Goal: Task Accomplishment & Management: Manage account settings

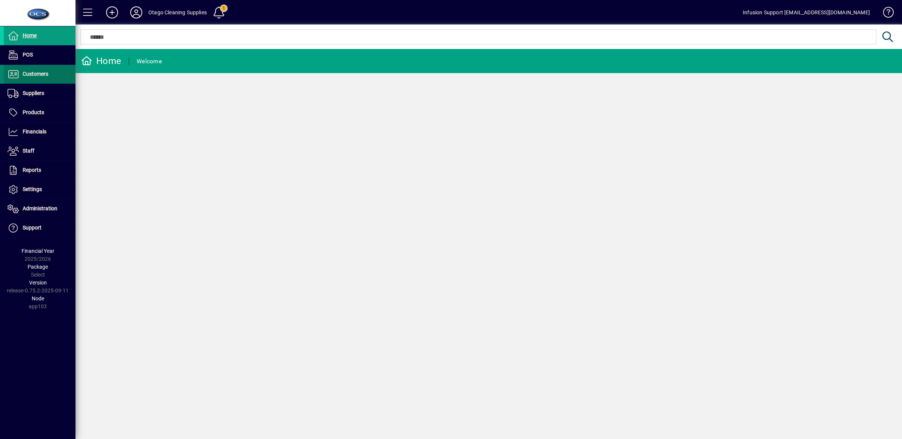
click at [38, 71] on span "Customers" at bounding box center [36, 74] width 26 height 6
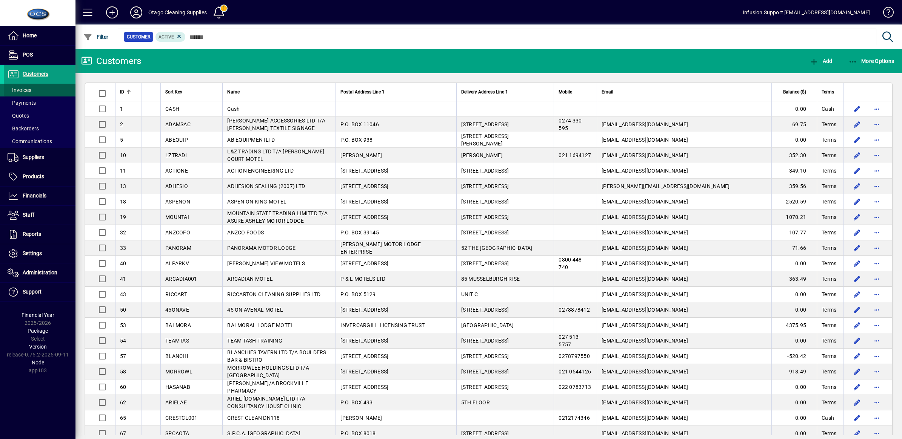
click at [29, 88] on span "Invoices" at bounding box center [20, 90] width 24 height 6
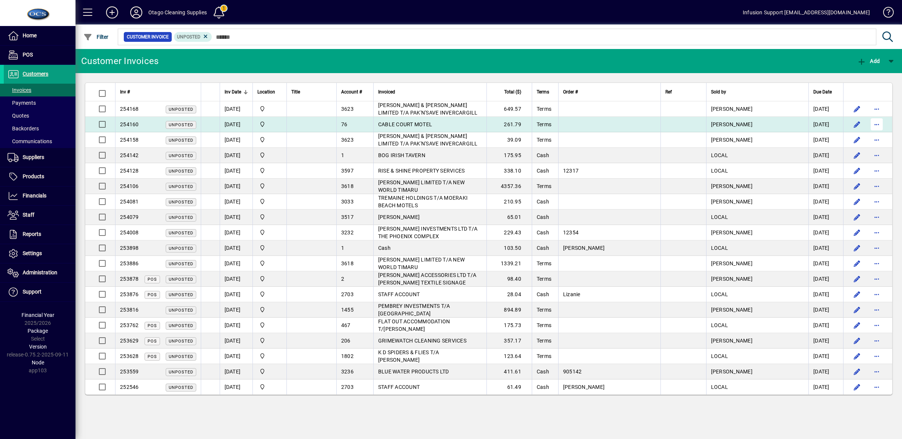
click at [876, 124] on span "button" at bounding box center [876, 124] width 18 height 18
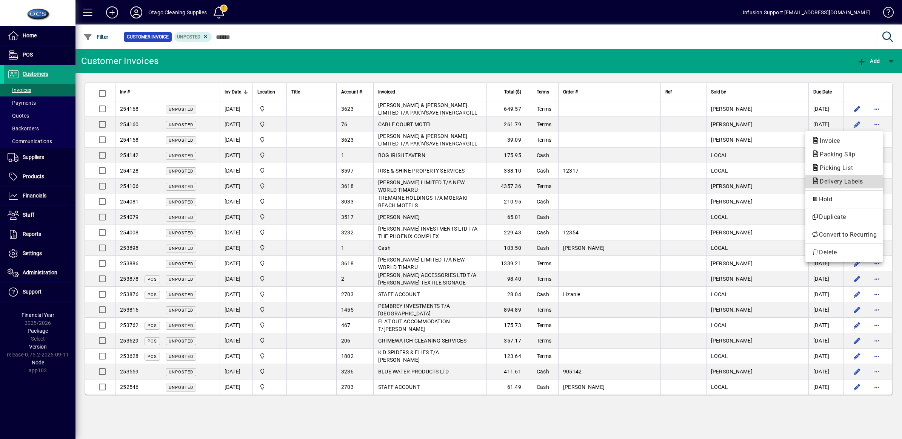
click at [828, 180] on span "Delivery Labels" at bounding box center [838, 181] width 55 height 7
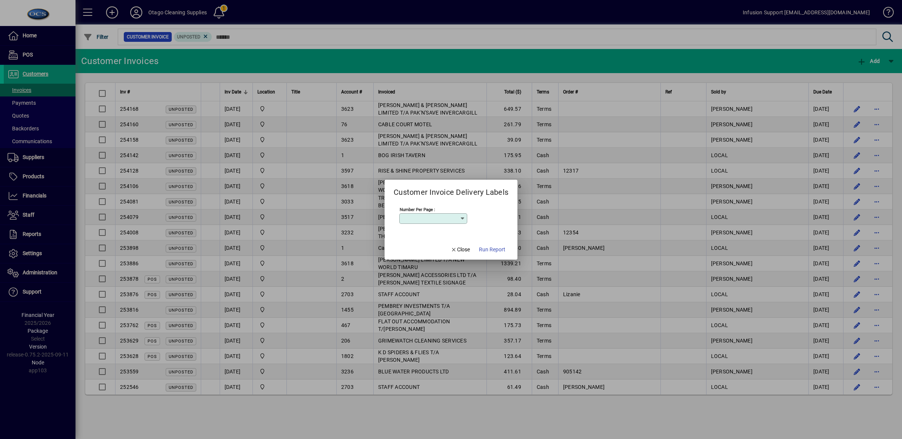
type input "*"
click at [458, 248] on span "Close" at bounding box center [460, 250] width 20 height 8
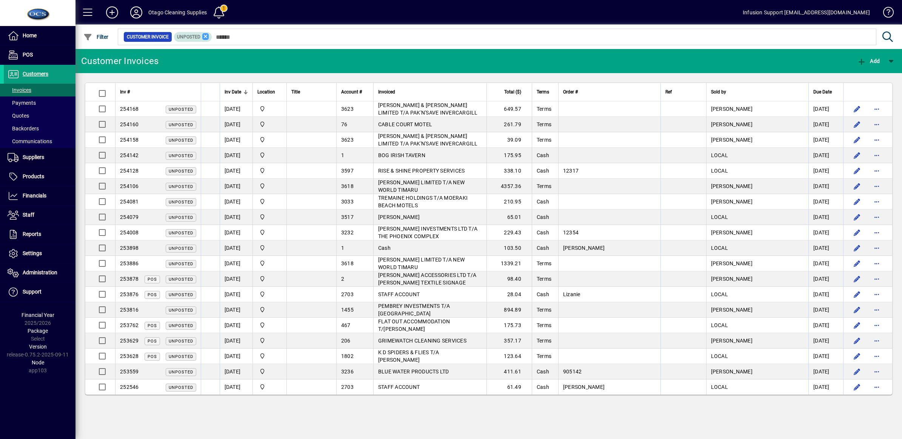
click at [207, 36] on icon at bounding box center [205, 36] width 7 height 7
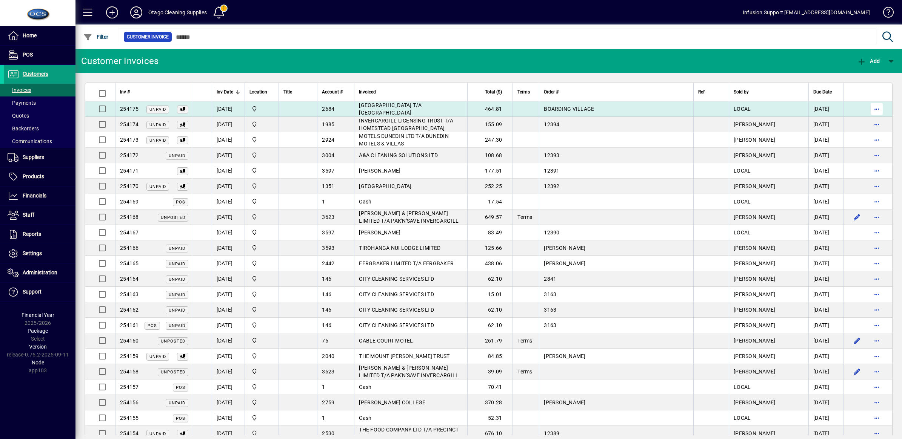
click at [869, 109] on span "button" at bounding box center [876, 109] width 18 height 18
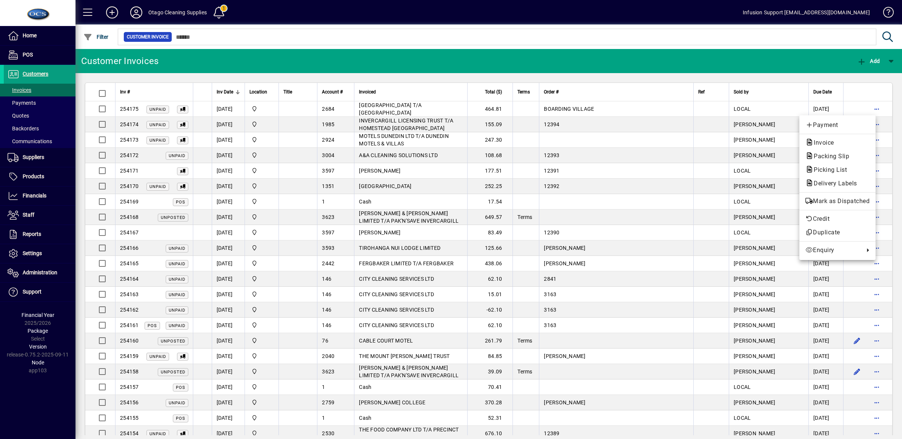
click at [181, 108] on div at bounding box center [451, 219] width 902 height 439
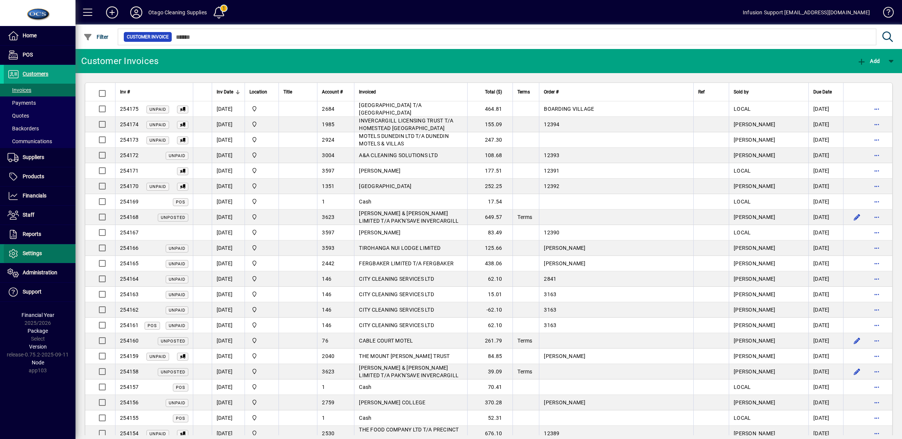
click at [25, 253] on span "Settings" at bounding box center [32, 253] width 19 height 6
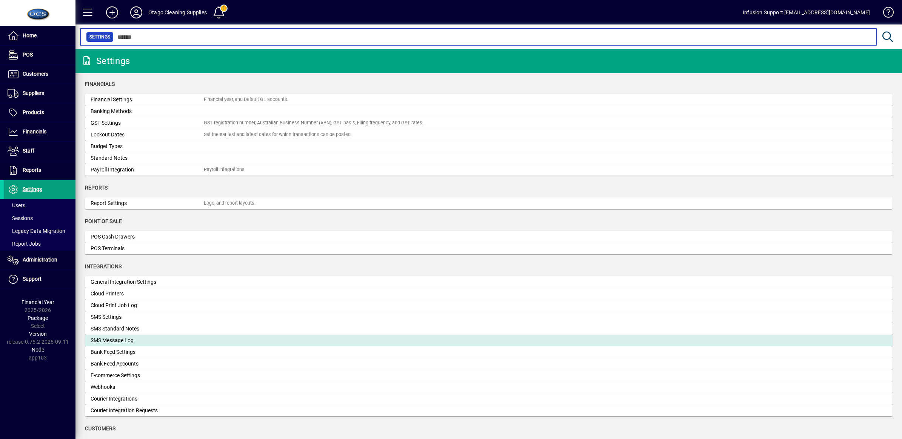
scroll to position [141, 0]
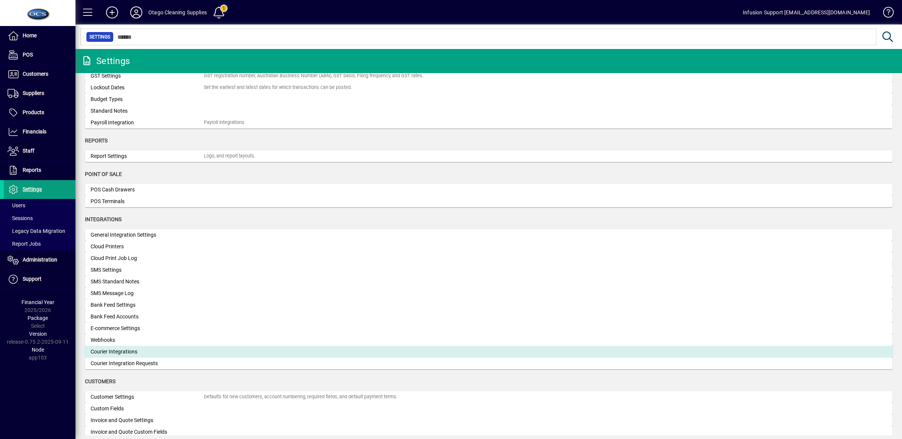
click at [126, 350] on div "Courier Integrations" at bounding box center [147, 352] width 113 height 8
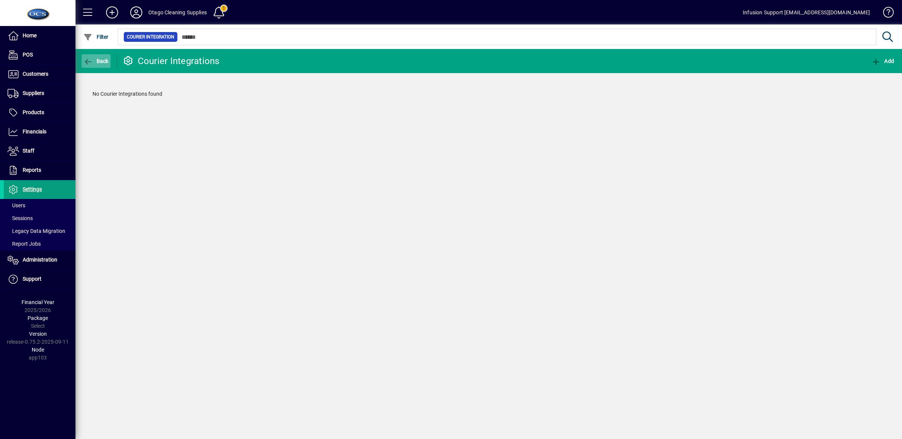
click at [91, 63] on icon "button" at bounding box center [87, 62] width 9 height 8
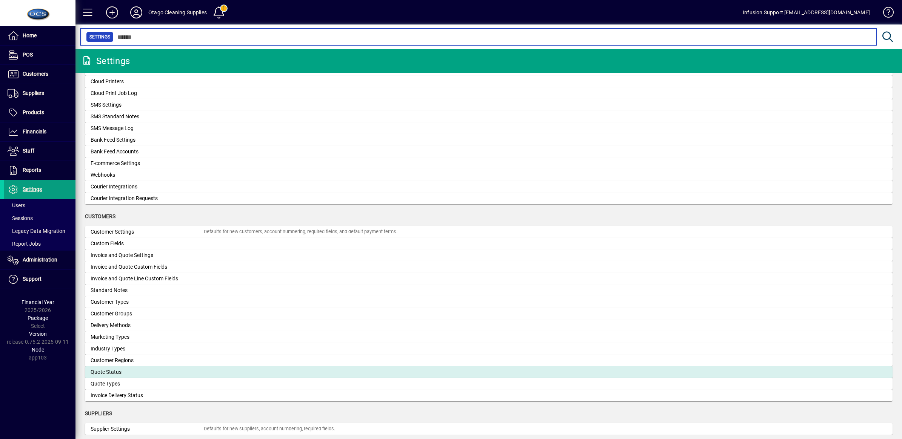
scroll to position [260, 0]
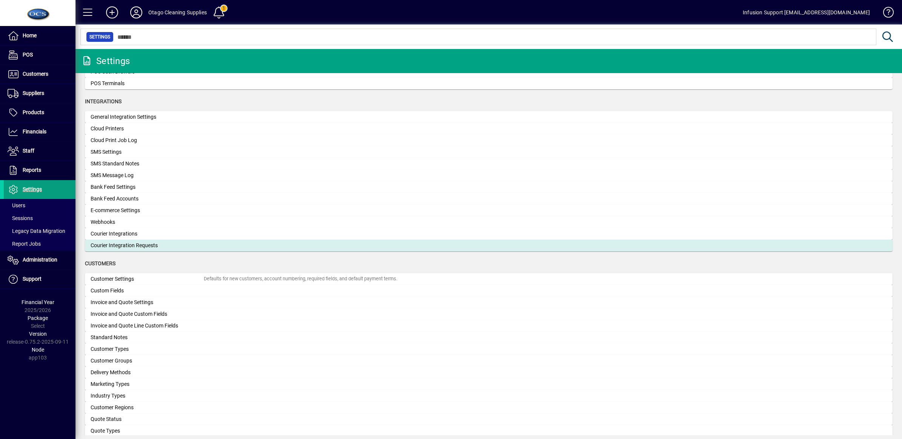
click at [158, 244] on div "Courier Integration Requests" at bounding box center [147, 246] width 113 height 8
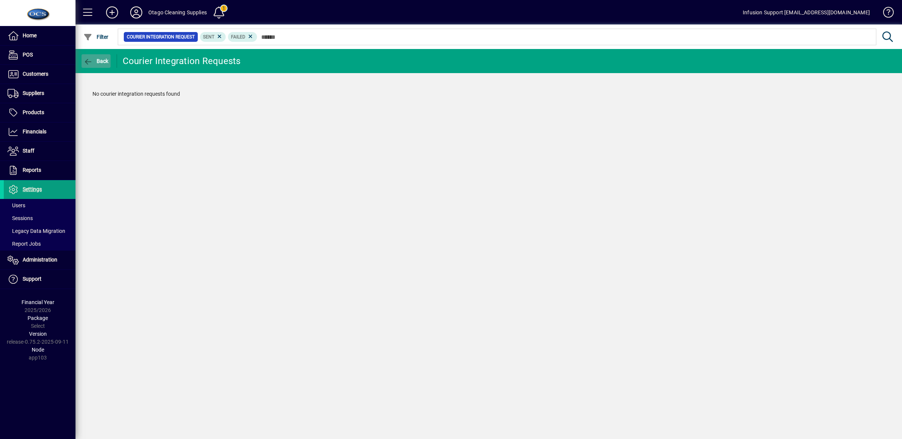
click at [81, 61] on span "button" at bounding box center [95, 61] width 29 height 18
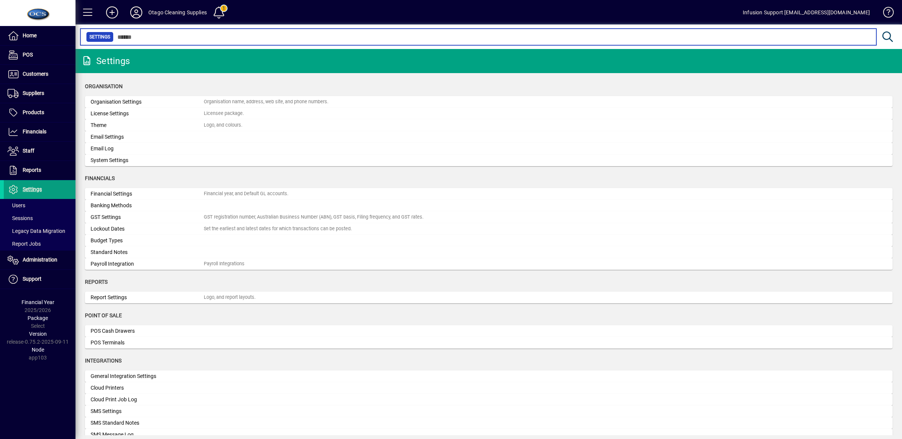
click at [161, 34] on input "text" at bounding box center [492, 37] width 756 height 11
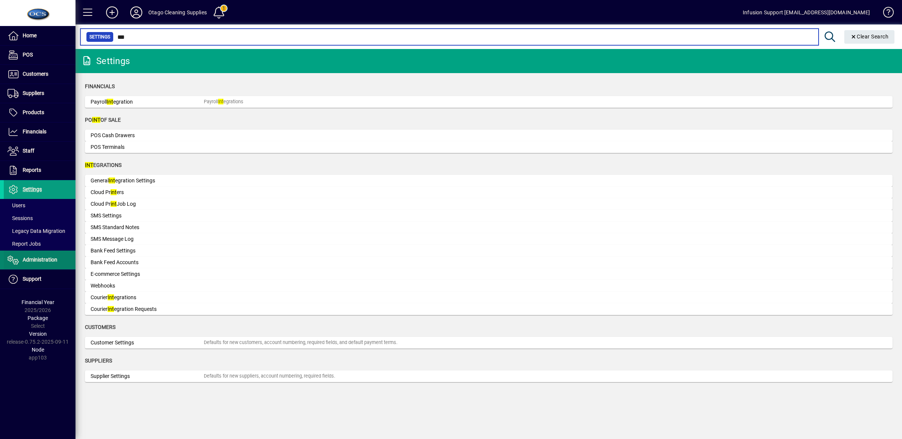
type input "***"
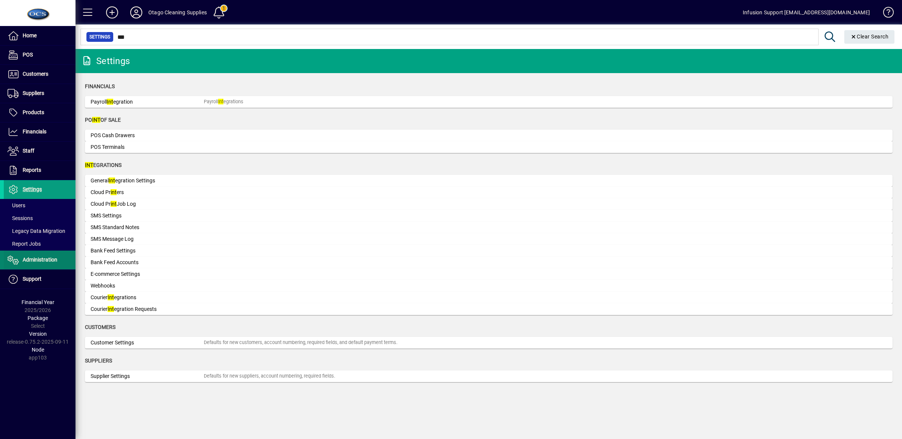
click at [32, 261] on span "Administration" at bounding box center [40, 260] width 35 height 6
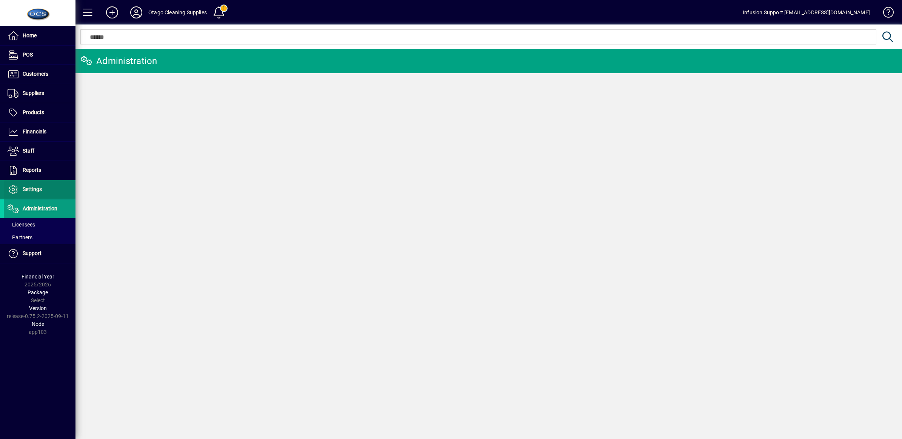
click at [34, 181] on span at bounding box center [40, 190] width 72 height 18
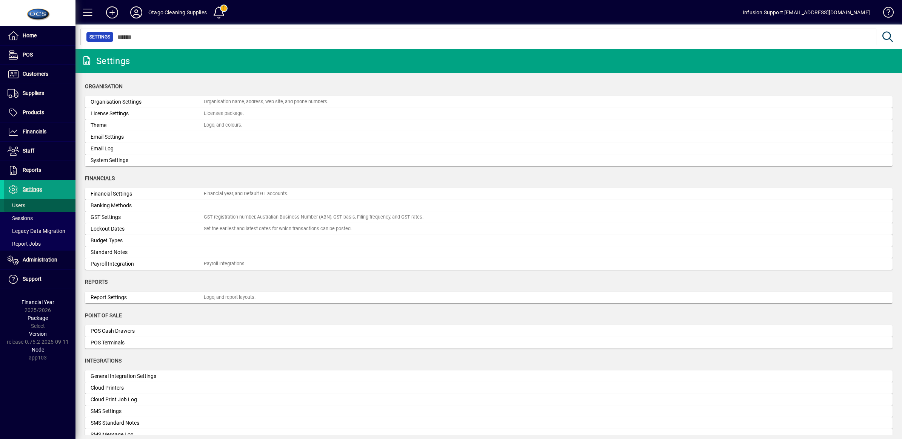
click at [15, 204] on span "Users" at bounding box center [17, 206] width 18 height 6
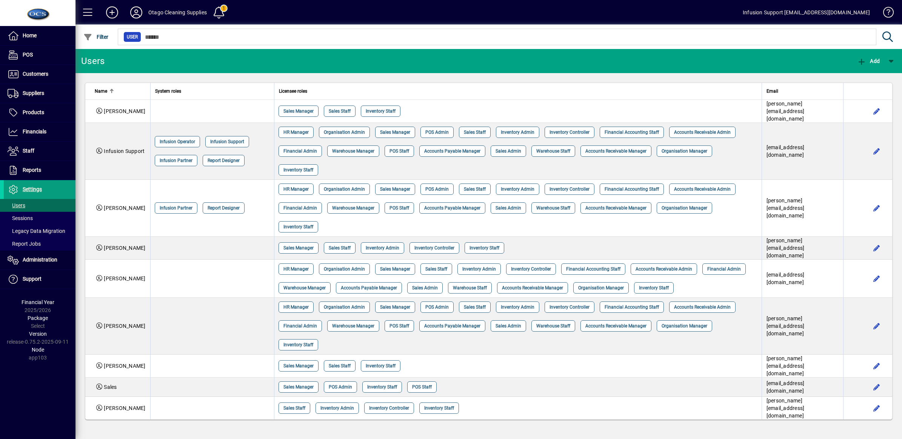
click at [888, 11] on span at bounding box center [885, 14] width 18 height 18
click at [31, 187] on span "Settings" at bounding box center [32, 189] width 19 height 6
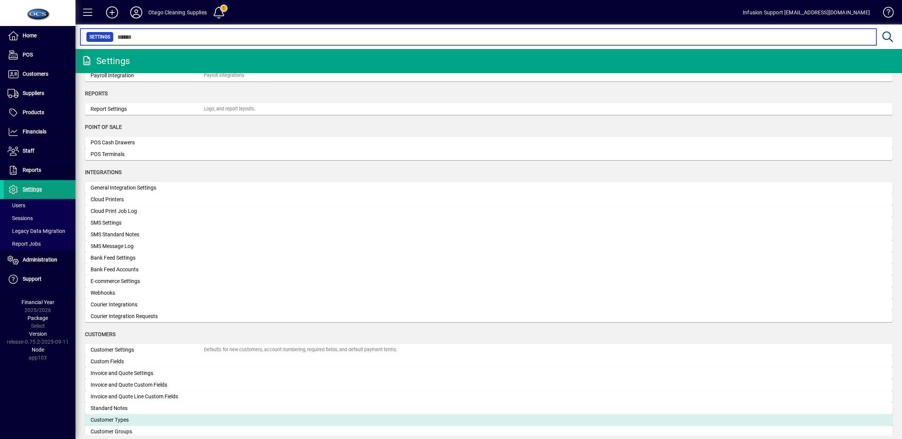
scroll to position [330, 0]
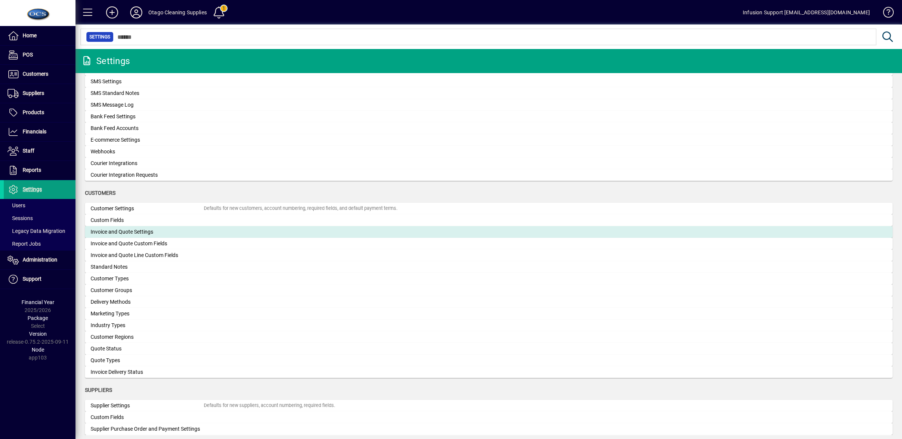
click at [195, 232] on div "Invoice and Quote Settings" at bounding box center [147, 232] width 113 height 8
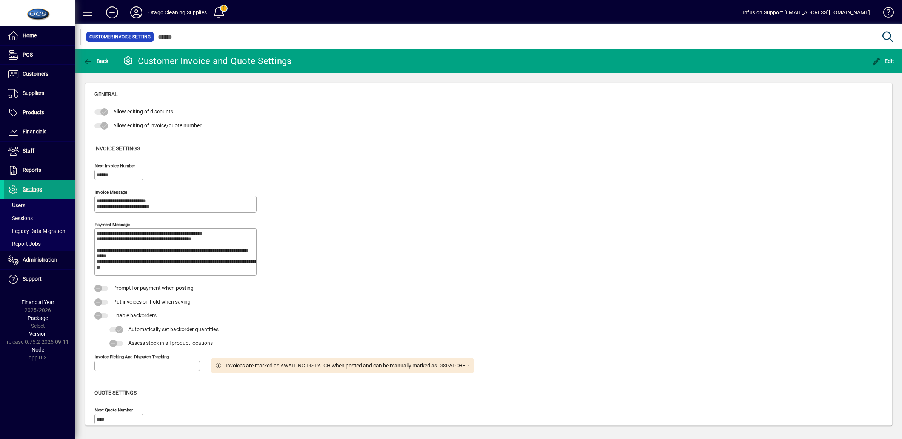
type input "**********"
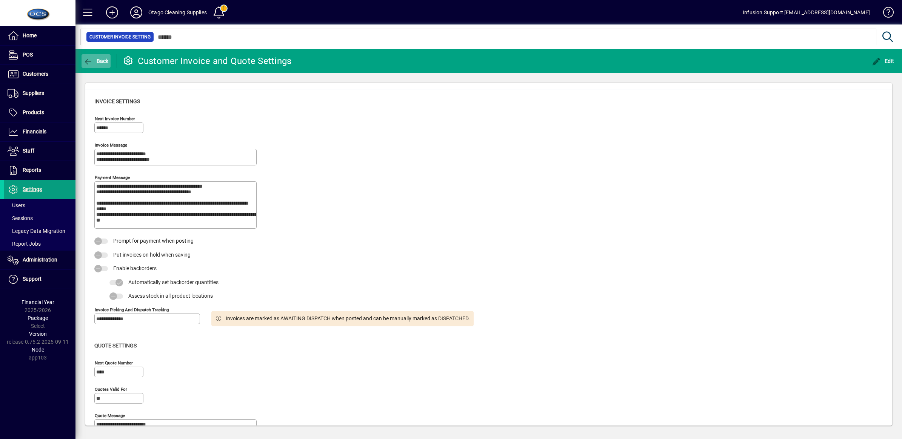
click at [89, 58] on icon "button" at bounding box center [87, 62] width 9 height 8
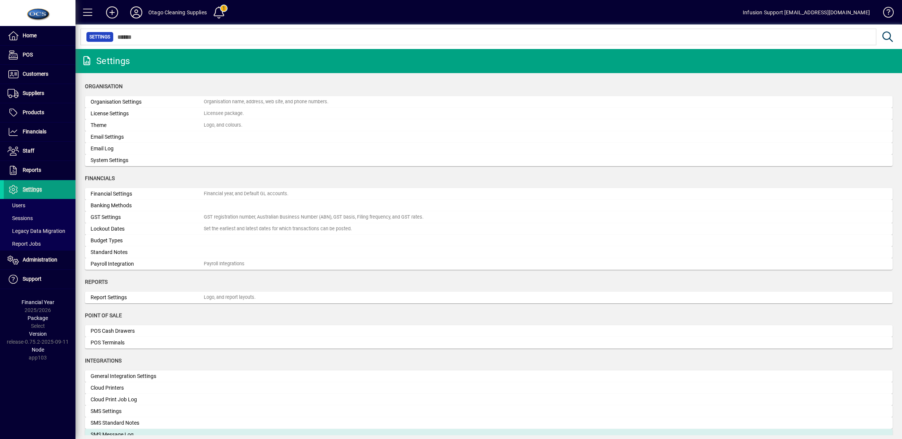
scroll to position [189, 0]
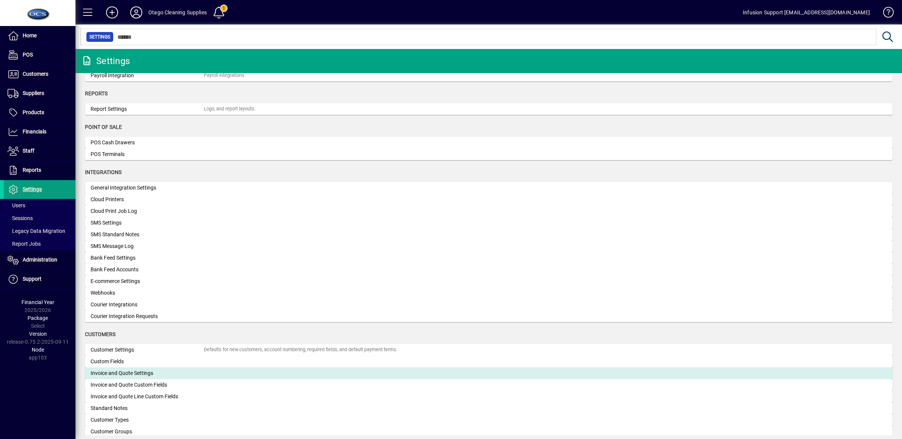
click at [144, 370] on div "Invoice and Quote Settings" at bounding box center [147, 374] width 113 height 8
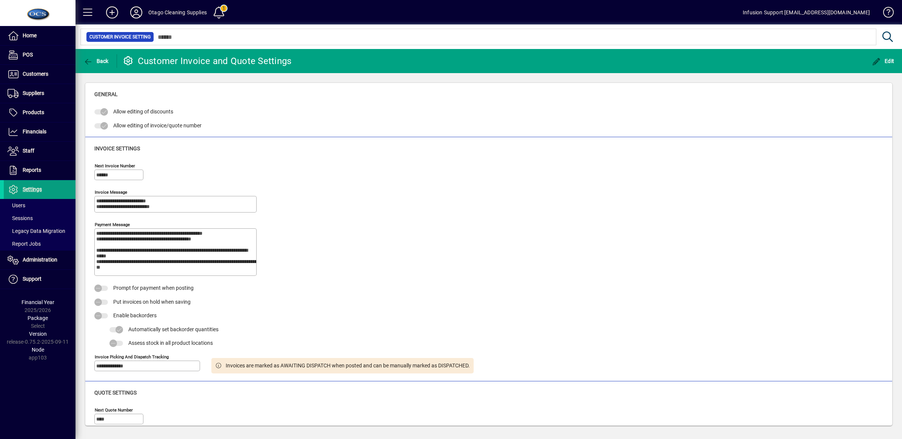
type input "**********"
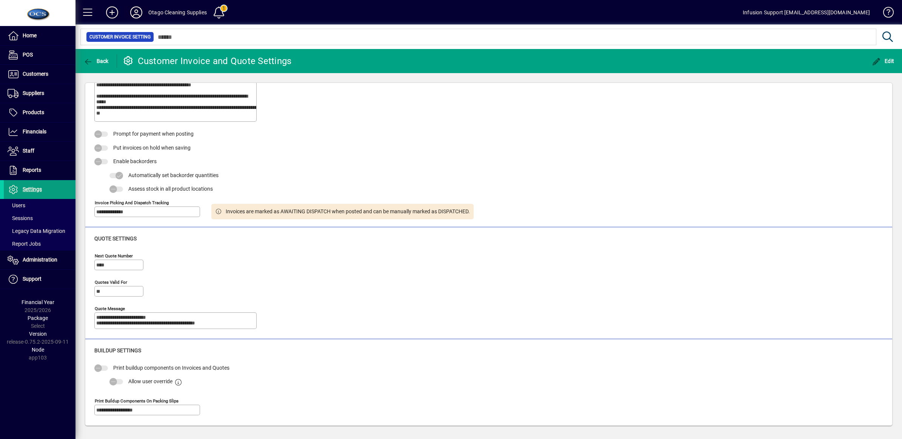
click at [135, 11] on icon at bounding box center [136, 12] width 15 height 12
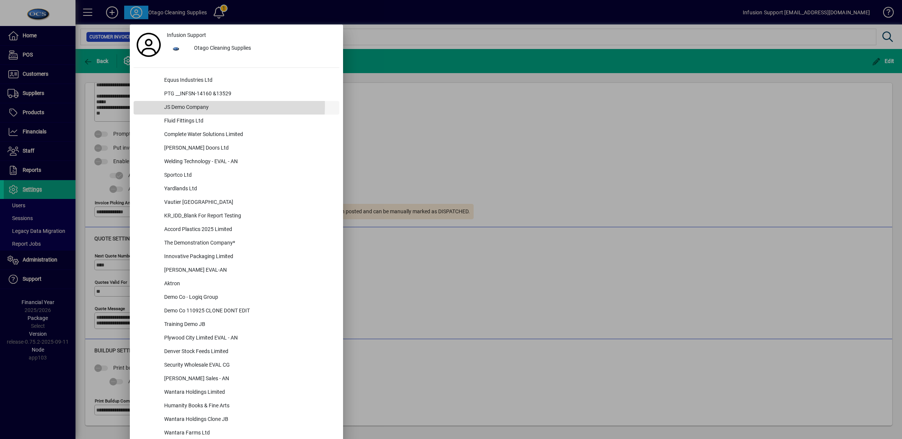
click at [182, 106] on div "JS Demo Company" at bounding box center [248, 108] width 181 height 14
